Goal: Browse casually

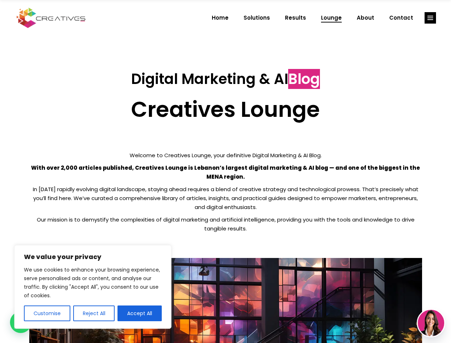
click at [225, 171] on p "With over 2,000 articles published, Creatives Lounge is Lebanon’s largest digit…" at bounding box center [225, 172] width 393 height 18
click at [47, 313] on button "Customise" at bounding box center [47, 313] width 46 height 16
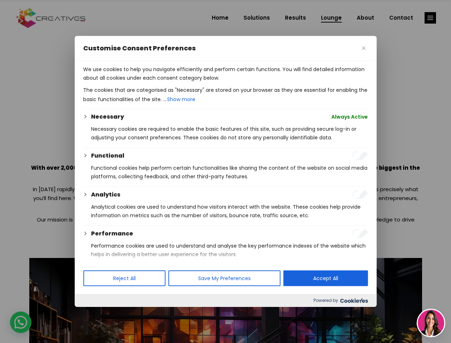
click at [93, 313] on div at bounding box center [225, 171] width 451 height 343
click at [140, 82] on p "We use cookies to help you navigate efficiently and perform certain functions. …" at bounding box center [225, 73] width 284 height 17
click at [430, 18] on div at bounding box center [225, 171] width 451 height 343
click at [431, 323] on img at bounding box center [431, 322] width 26 height 26
